Goal: Task Accomplishment & Management: Manage account settings

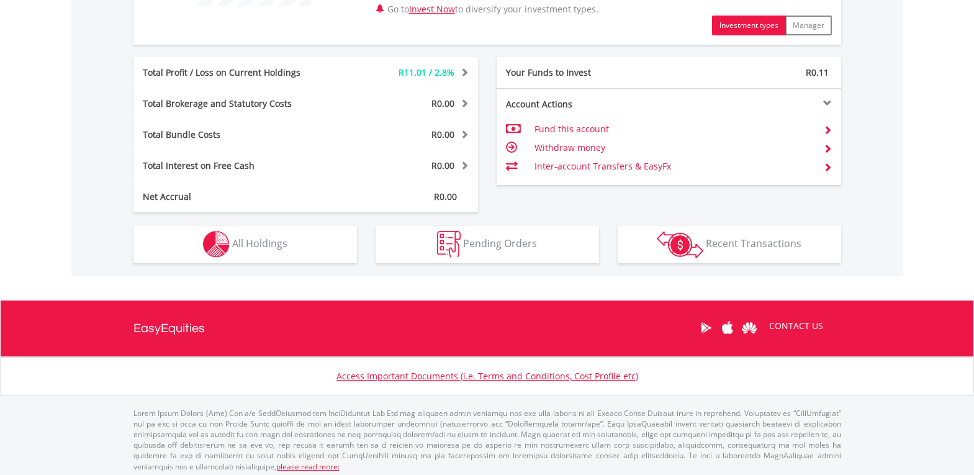
scroll to position [600, 0]
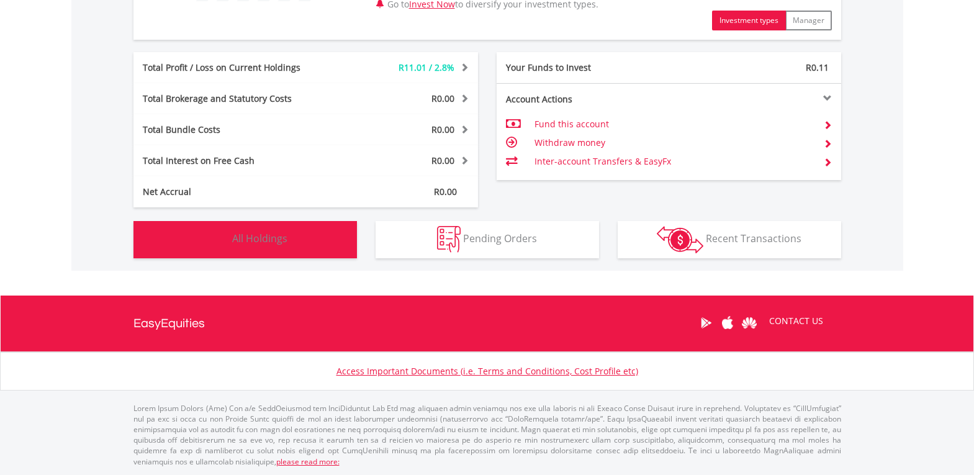
click at [312, 246] on button "Holdings All Holdings" at bounding box center [246, 239] width 224 height 37
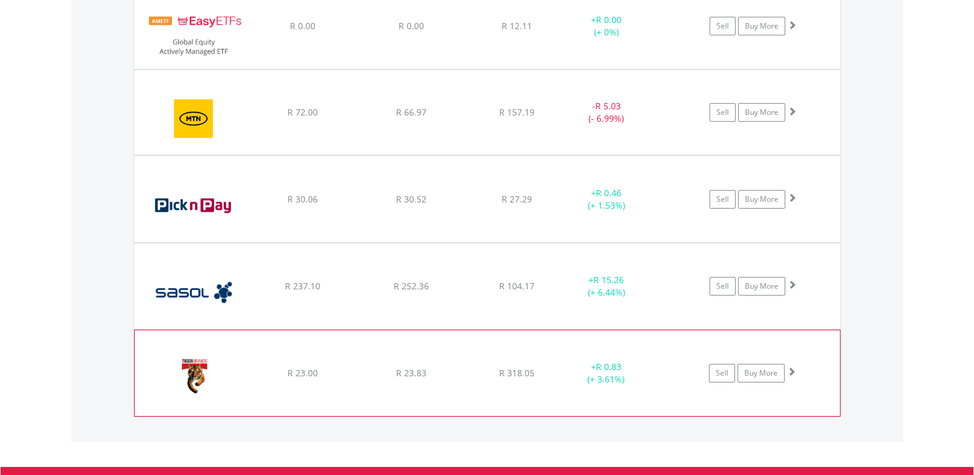
scroll to position [1082, 0]
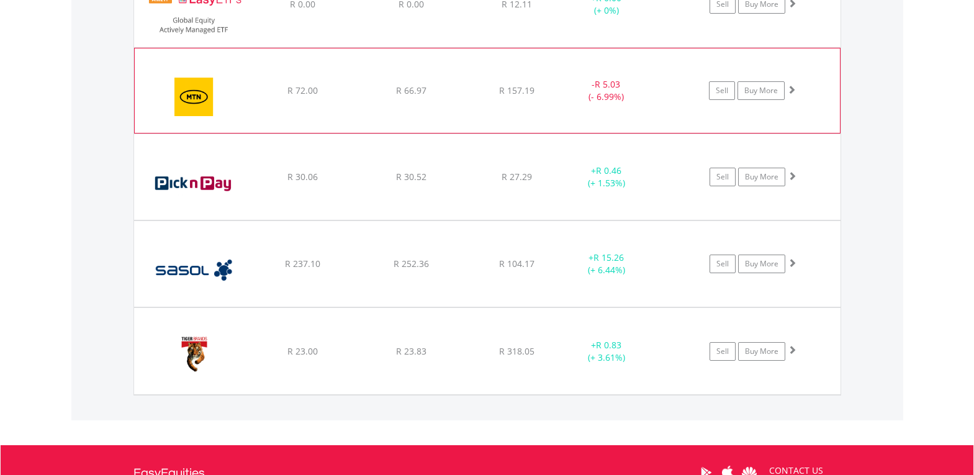
click at [789, 88] on span at bounding box center [791, 89] width 9 height 9
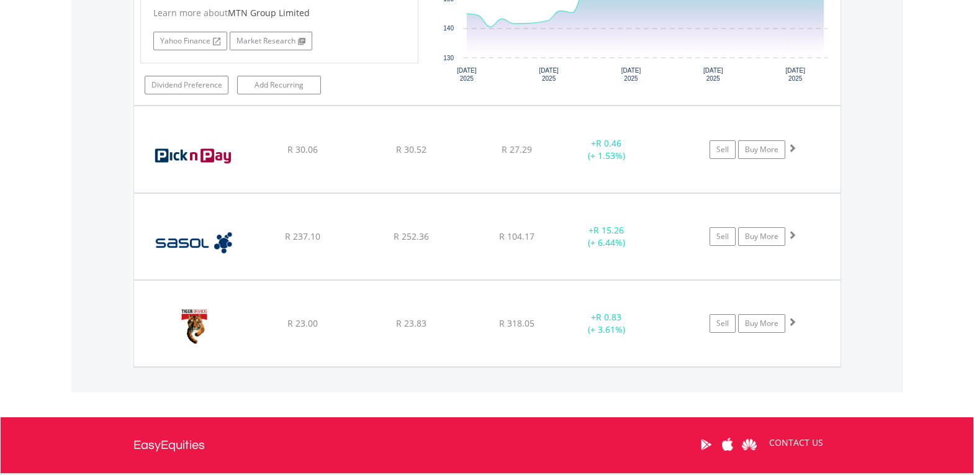
scroll to position [1455, 0]
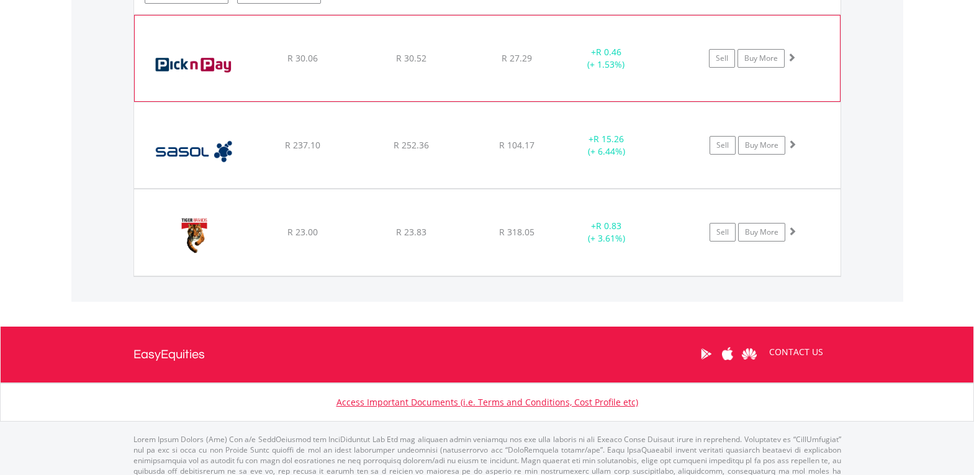
click at [790, 58] on span at bounding box center [791, 57] width 9 height 9
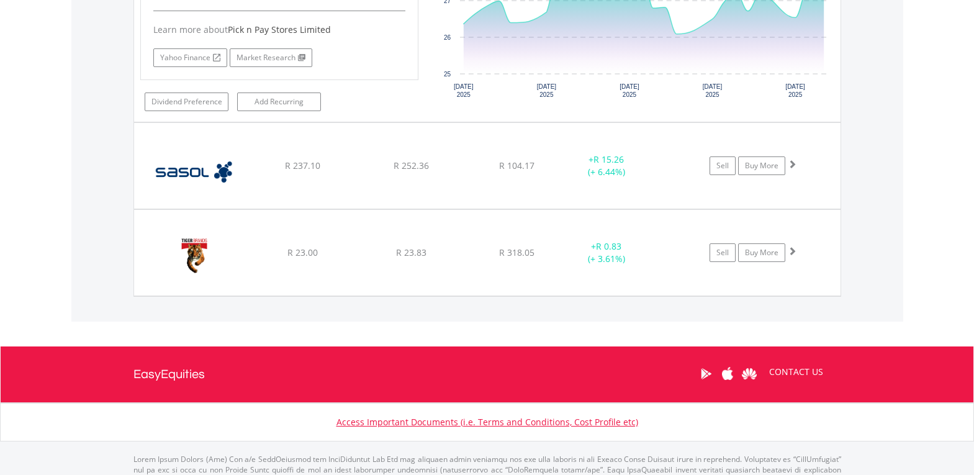
scroll to position [1703, 0]
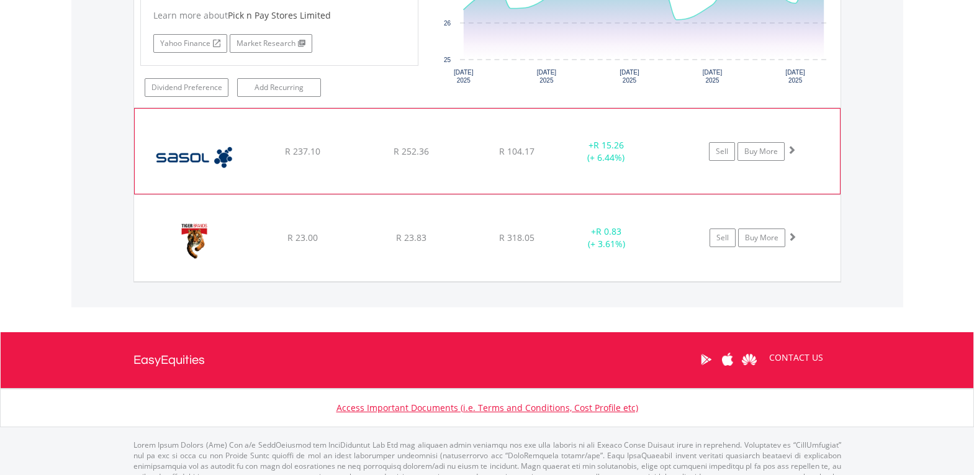
click at [791, 153] on span at bounding box center [791, 149] width 9 height 9
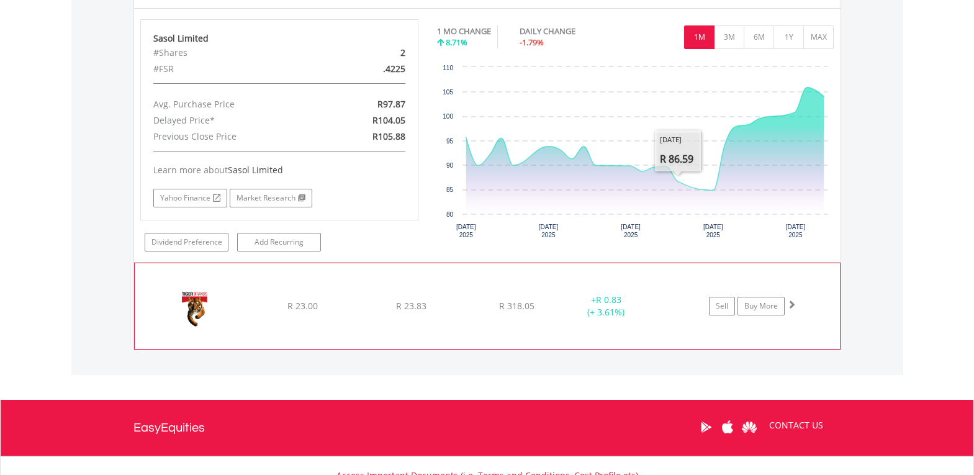
scroll to position [1952, 0]
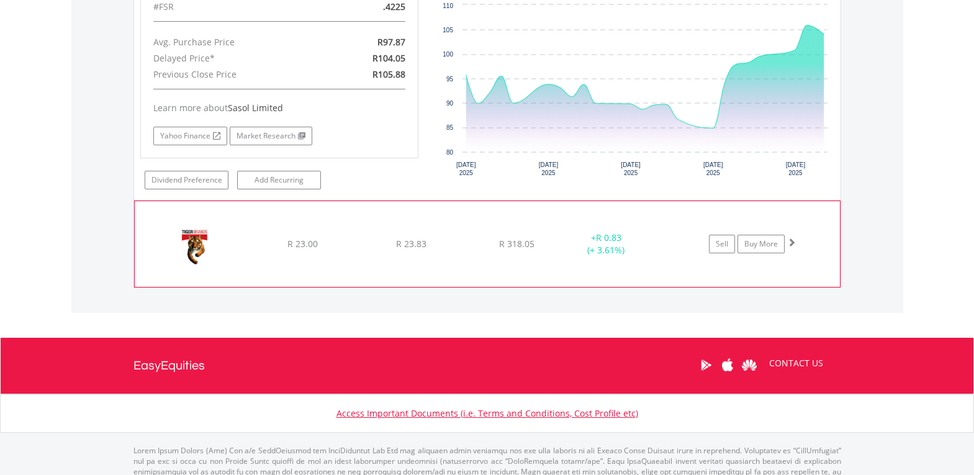
click at [795, 241] on span at bounding box center [791, 242] width 9 height 9
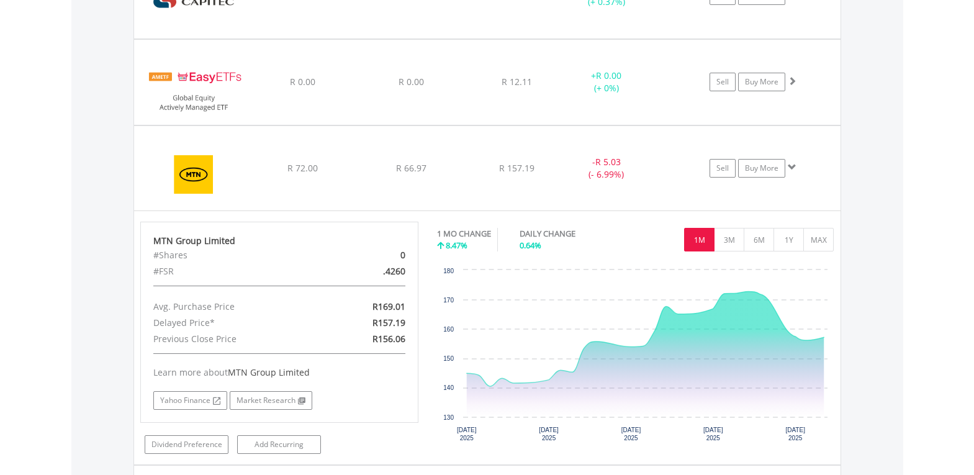
scroll to position [958, 0]
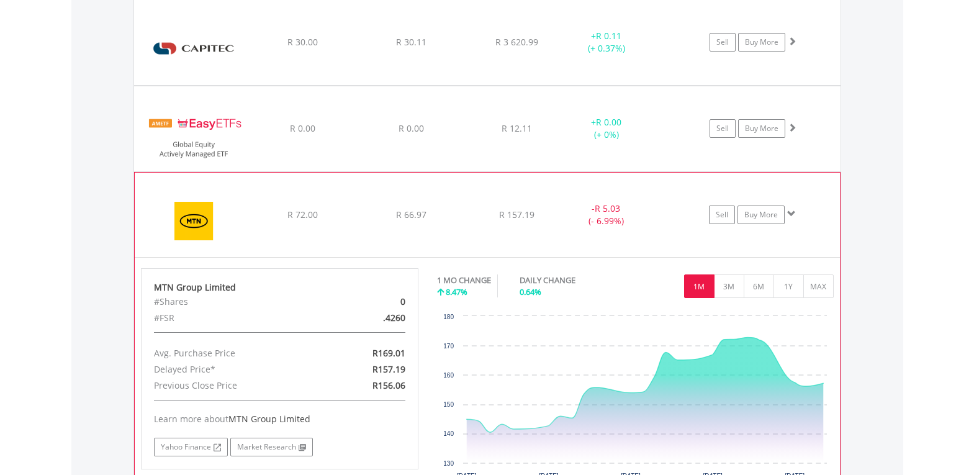
click at [790, 216] on span at bounding box center [791, 213] width 9 height 9
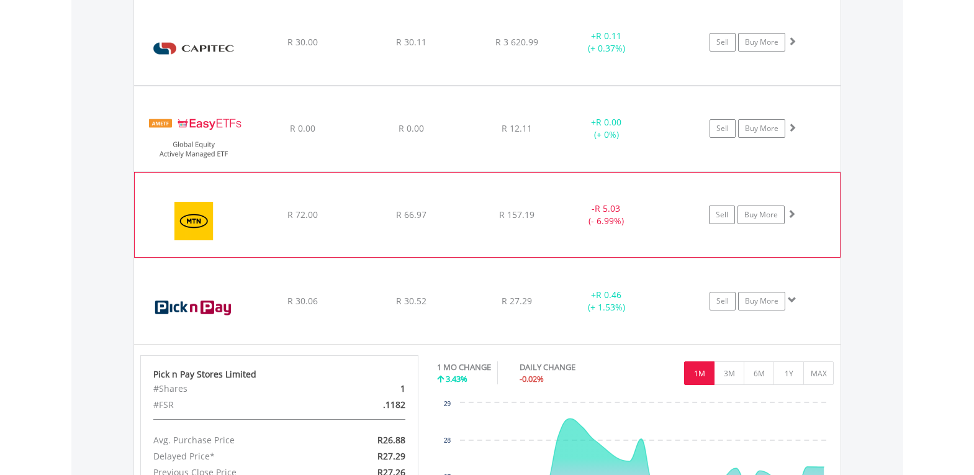
click at [790, 216] on span at bounding box center [791, 213] width 9 height 9
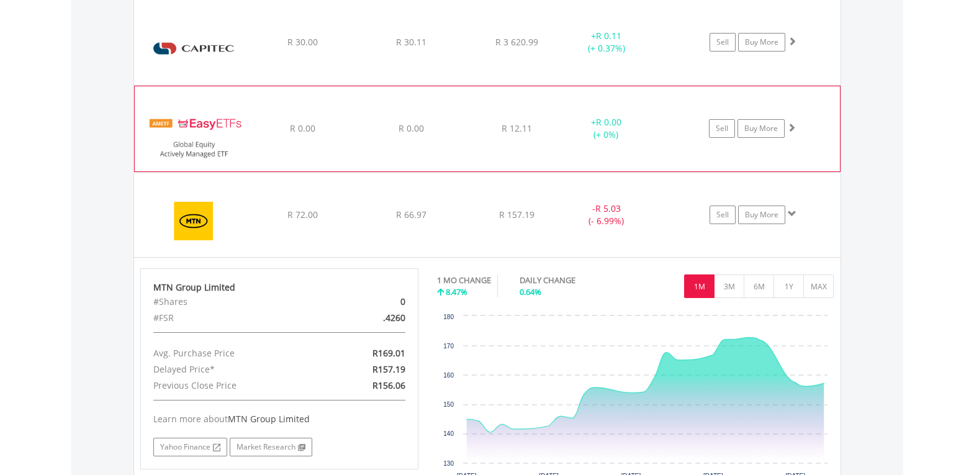
click at [788, 48] on div at bounding box center [792, 41] width 9 height 12
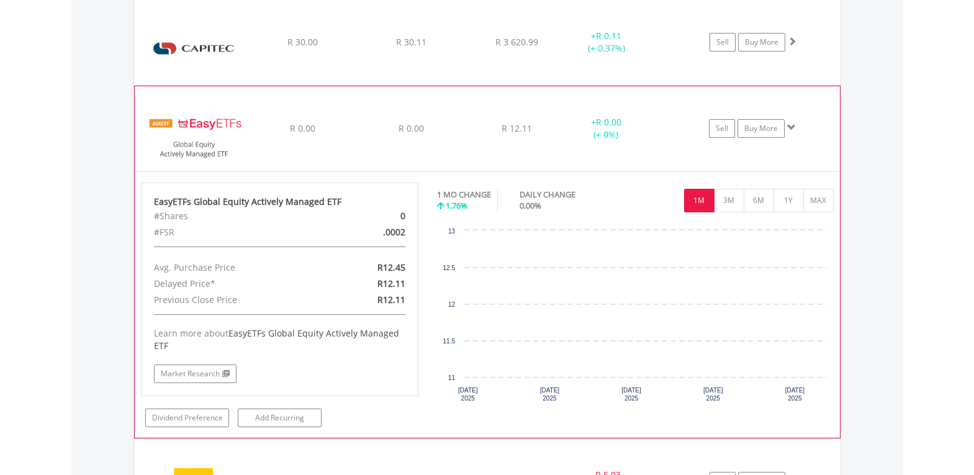
click at [788, 48] on div at bounding box center [792, 41] width 9 height 12
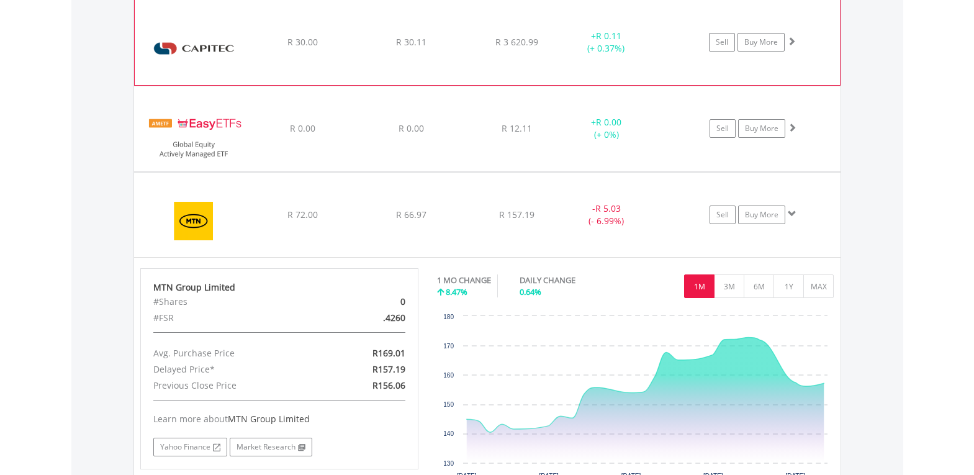
click at [787, 46] on div at bounding box center [791, 41] width 9 height 12
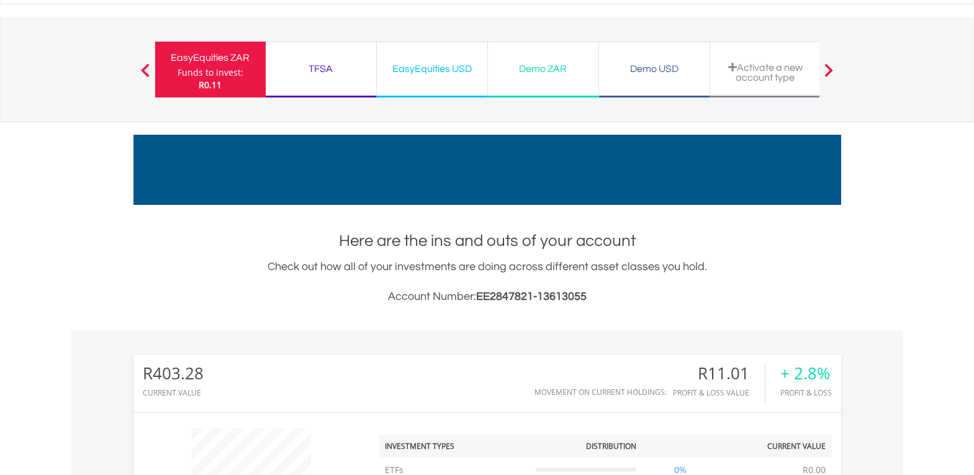
scroll to position [124, 0]
